Goal: Task Accomplishment & Management: Complete application form

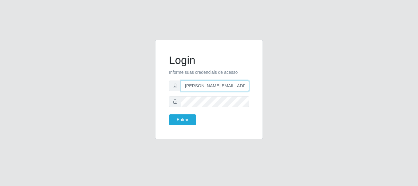
type input "[PERSON_NAME][EMAIL_ADDRESS][PERSON_NAME][DOMAIN_NAME]"
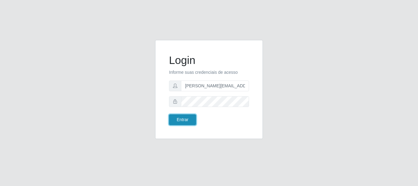
click at [182, 120] on button "Entrar" at bounding box center [182, 119] width 27 height 11
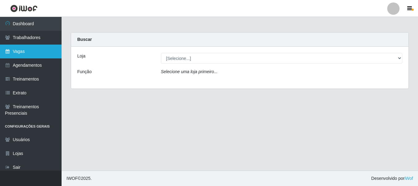
click at [31, 51] on link "Vagas" at bounding box center [30, 52] width 61 height 14
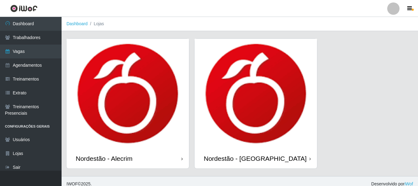
click at [105, 155] on div "Nordestão - Alecrim" at bounding box center [104, 159] width 57 height 8
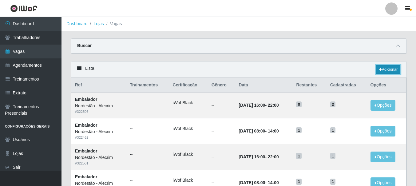
click at [387, 70] on link "Adicionar" at bounding box center [388, 69] width 24 height 9
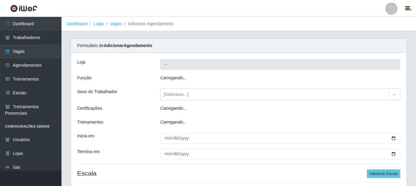
type input "Nordestão - Alecrim"
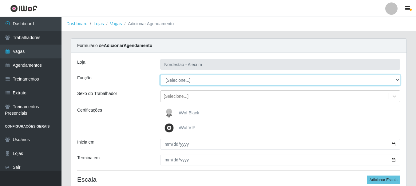
select select "1"
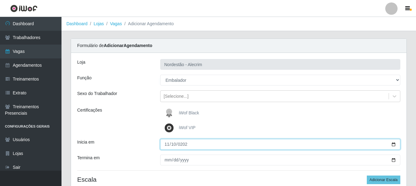
type input "[DATE]"
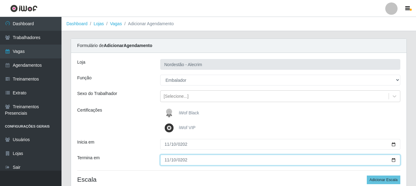
type input "[DATE]"
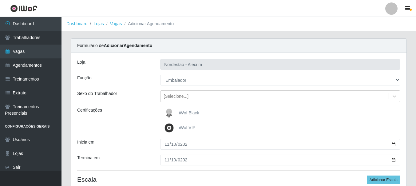
click at [280, 113] on div "iWof Black" at bounding box center [280, 113] width 240 height 12
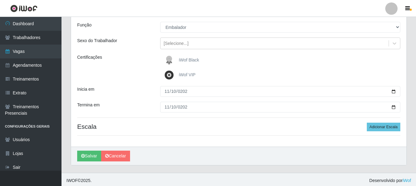
scroll to position [55, 0]
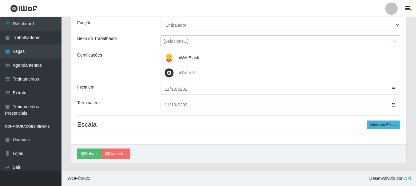
click at [384, 125] on button "Adicionar Escala" at bounding box center [384, 125] width 34 height 9
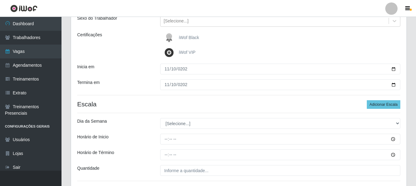
scroll to position [92, 0]
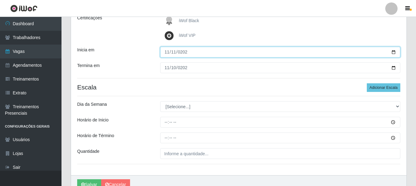
type input "[DATE]"
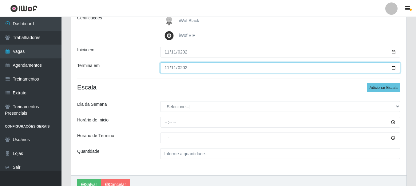
type input "[DATE]"
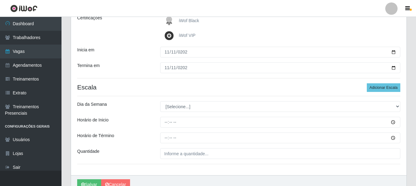
click at [280, 21] on div "iWof Black" at bounding box center [280, 21] width 240 height 12
click at [384, 88] on button "Adicionar Escala" at bounding box center [384, 87] width 34 height 9
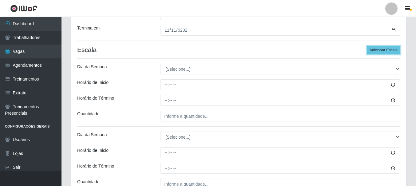
scroll to position [191, 0]
